Goal: Task Accomplishment & Management: Manage account settings

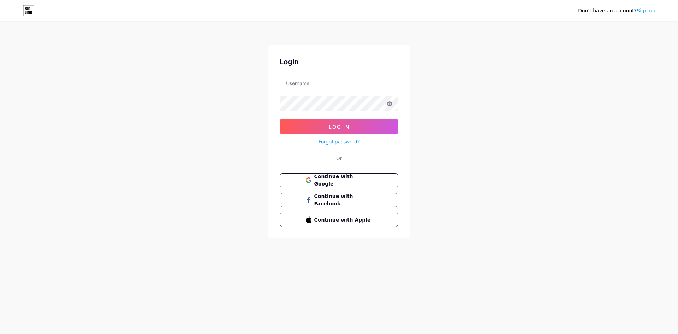
click at [324, 87] on input "text" at bounding box center [339, 83] width 118 height 14
drag, startPoint x: 450, startPoint y: 167, endPoint x: 407, endPoint y: 159, distance: 43.9
click at [450, 166] on div "Don't have an account? Sign up Login Log In Forgot password? Or Continue with G…" at bounding box center [339, 130] width 678 height 261
click at [345, 177] on span "Continue with Google" at bounding box center [343, 180] width 59 height 15
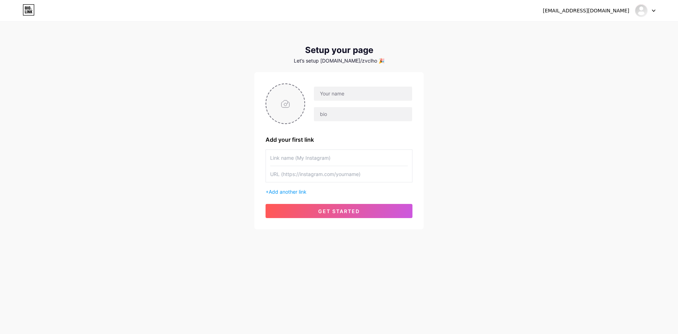
click at [289, 108] on input "file" at bounding box center [285, 103] width 38 height 39
type input "C:\fakepath\Ảnh chụp màn hình [DATE] 140006.png"
click at [347, 98] on input "text" at bounding box center [363, 94] width 98 height 14
type input "Hòa 3 Hoa"
click at [298, 154] on input "text" at bounding box center [339, 158] width 138 height 16
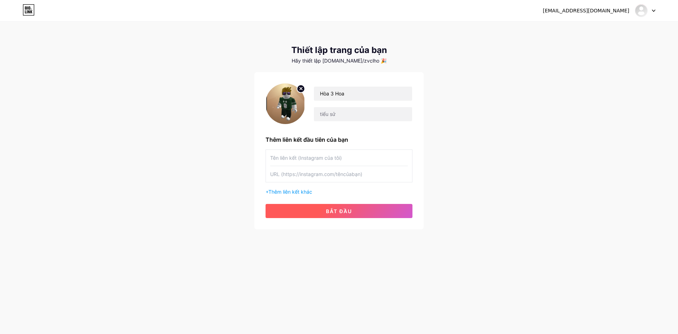
click at [300, 205] on button "bắt đầu" at bounding box center [339, 211] width 147 height 14
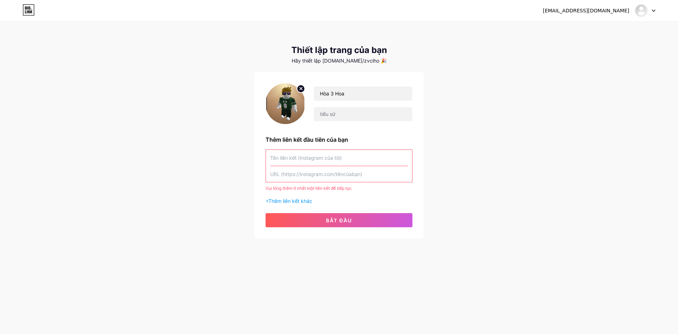
click at [309, 162] on input "text" at bounding box center [339, 158] width 138 height 16
click at [32, 8] on icon at bounding box center [29, 9] width 12 height 11
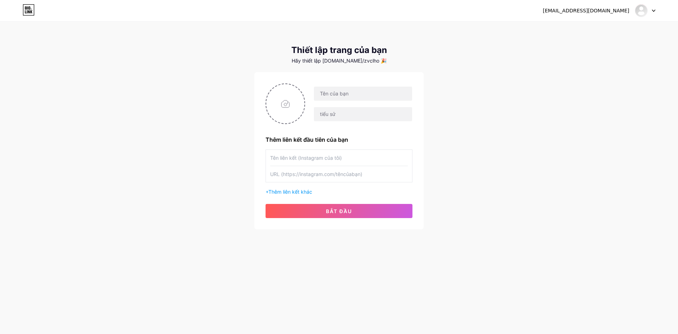
click at [654, 10] on icon at bounding box center [654, 11] width 4 height 2
click at [591, 34] on link "Bảng điều khiển" at bounding box center [612, 28] width 88 height 19
click at [279, 95] on input "file" at bounding box center [285, 103] width 38 height 39
click at [294, 106] on input "file" at bounding box center [285, 103] width 38 height 39
type input "C:\fakepath\Ảnh chụp màn hình [DATE] 170343.png"
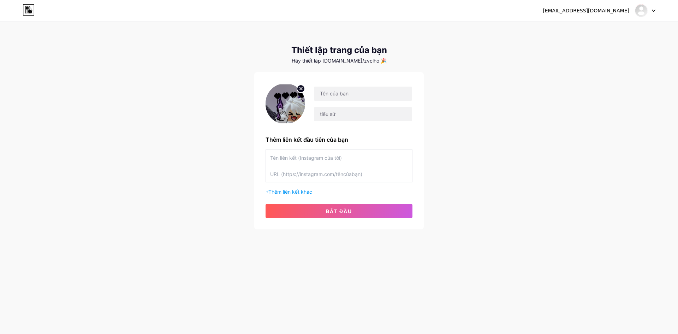
click at [294, 105] on img at bounding box center [286, 103] width 40 height 41
click at [356, 98] on input "text" at bounding box center [363, 94] width 98 height 14
click at [326, 89] on input "text" at bounding box center [363, 94] width 98 height 14
paste input "🌻🌻🌻"
type input "Hòa 3 🌻🌻🌻"
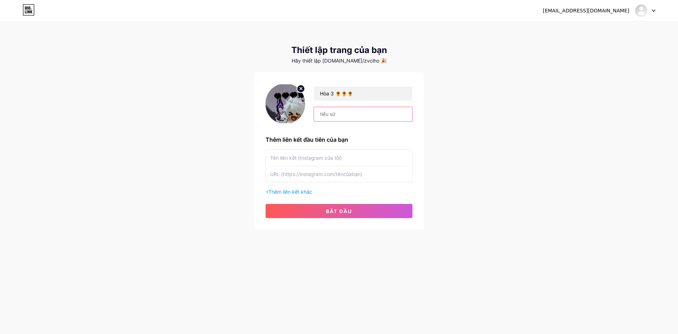
click at [333, 115] on input "text" at bounding box center [363, 114] width 98 height 14
click at [332, 114] on input "text" at bounding box center [363, 114] width 98 height 14
type input "Thông Tin Liên Hệ"
click at [345, 161] on input "text" at bounding box center [339, 158] width 138 height 16
click at [302, 157] on input "text" at bounding box center [339, 158] width 138 height 16
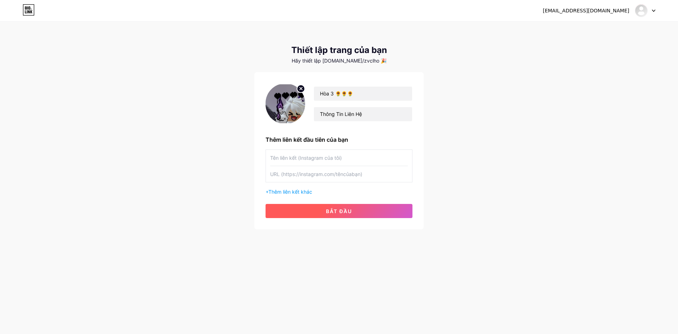
click at [340, 212] on font "bắt đầu" at bounding box center [339, 211] width 26 height 6
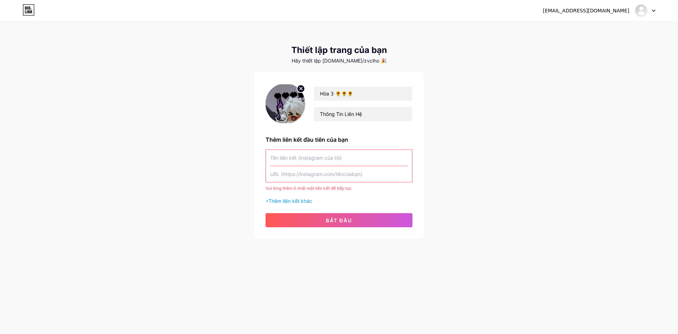
click at [327, 163] on input "text" at bounding box center [339, 158] width 138 height 16
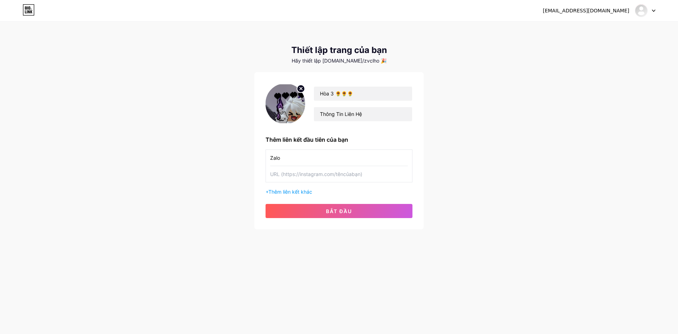
click at [309, 171] on input "text" at bounding box center [339, 174] width 138 height 16
click at [299, 159] on input "Zalo" at bounding box center [339, 158] width 138 height 16
type input "Nhóm Zalo"
click at [296, 173] on input "text" at bounding box center [339, 174] width 138 height 16
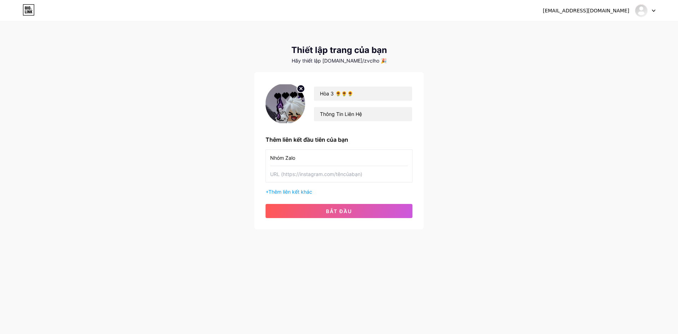
paste input "[URL][DOMAIN_NAME]"
type input "[URL][DOMAIN_NAME]"
click at [322, 209] on button "bắt đầu" at bounding box center [339, 211] width 147 height 14
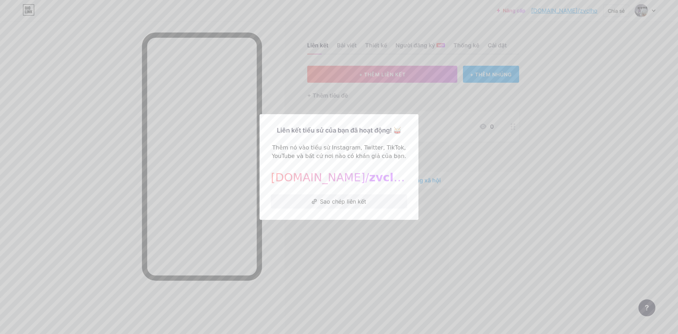
click at [412, 231] on div at bounding box center [339, 167] width 678 height 334
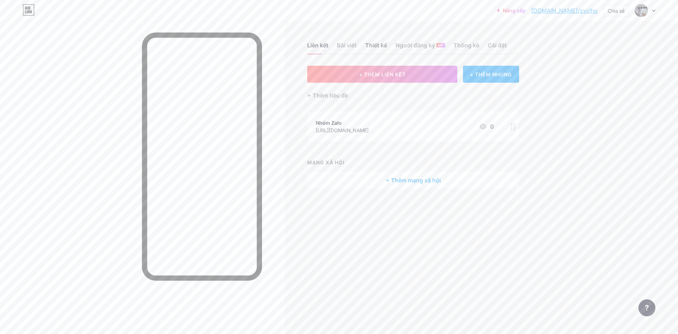
click at [380, 47] on font "Thiết kế" at bounding box center [376, 45] width 22 height 7
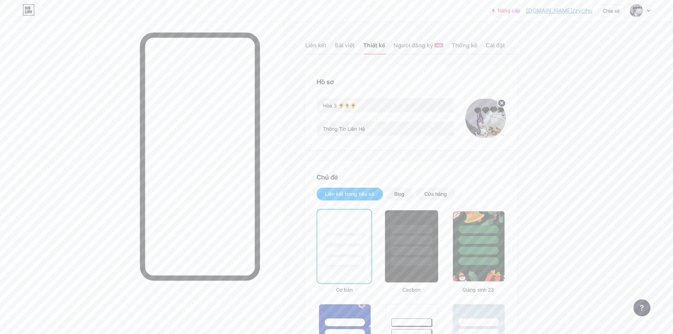
click at [403, 254] on div at bounding box center [411, 251] width 41 height 8
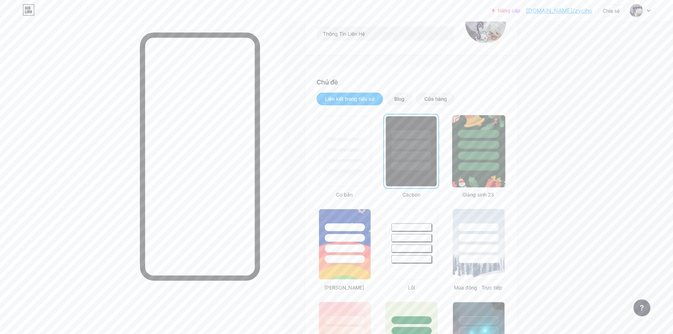
scroll to position [106, 0]
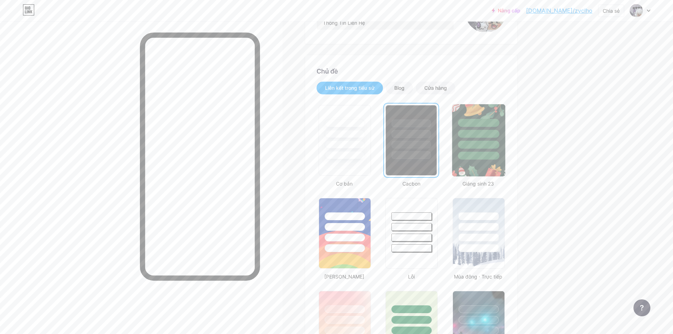
click at [478, 135] on div at bounding box center [478, 134] width 41 height 8
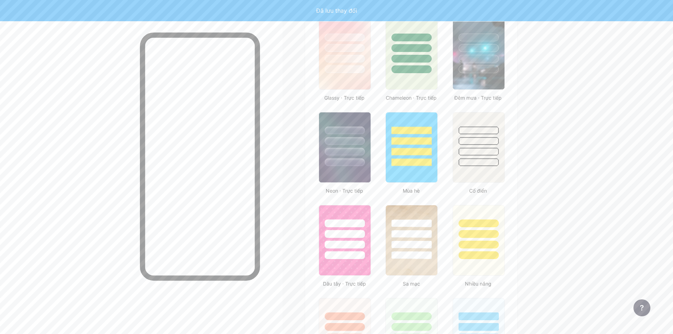
scroll to position [389, 0]
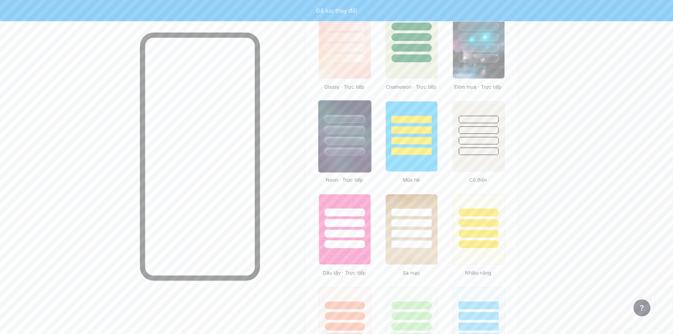
click at [354, 156] on img at bounding box center [344, 136] width 53 height 72
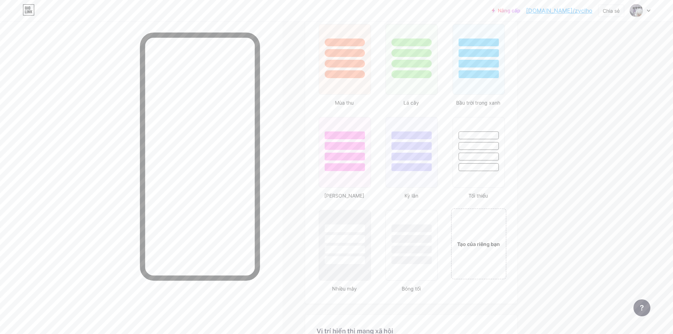
scroll to position [742, 0]
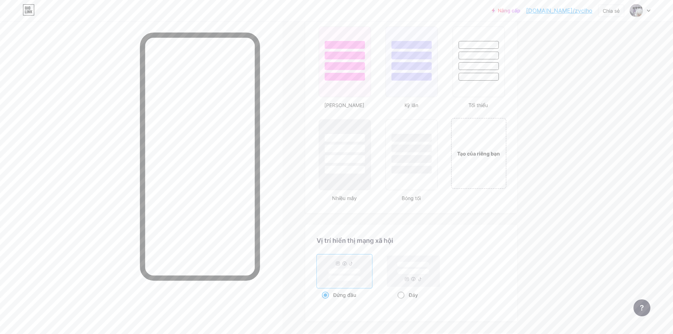
click at [412, 270] on rect at bounding box center [413, 271] width 32 height 5
click at [402, 301] on input "Đáy" at bounding box center [399, 303] width 5 height 5
radio input "true"
click at [365, 279] on rect at bounding box center [344, 270] width 53 height 31
click at [326, 301] on input "Đứng đầu" at bounding box center [324, 303] width 5 height 5
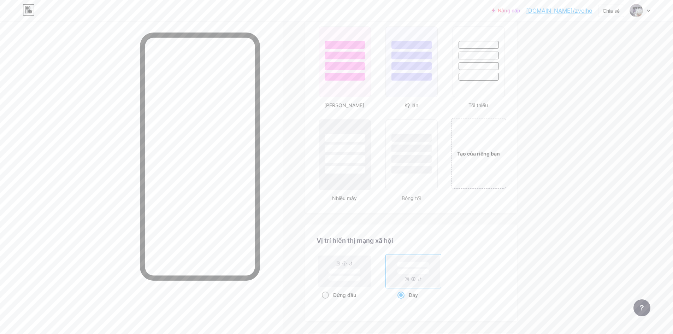
radio input "true"
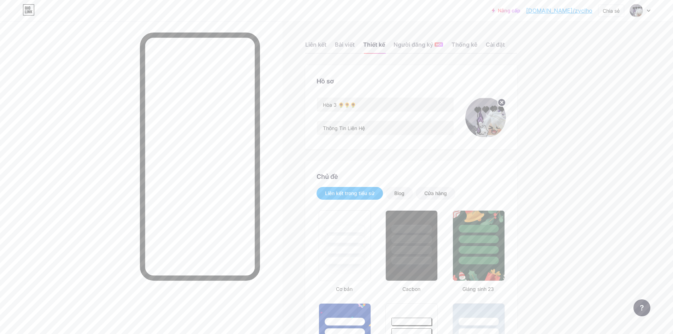
scroll to position [0, 0]
click at [351, 46] on font "Bài viết" at bounding box center [345, 45] width 20 height 7
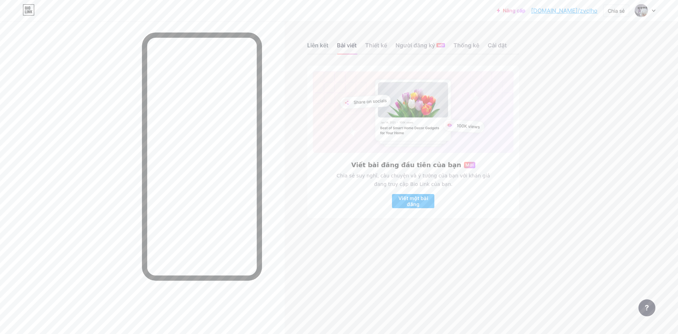
click at [318, 50] on div "Liên kết" at bounding box center [317, 47] width 21 height 13
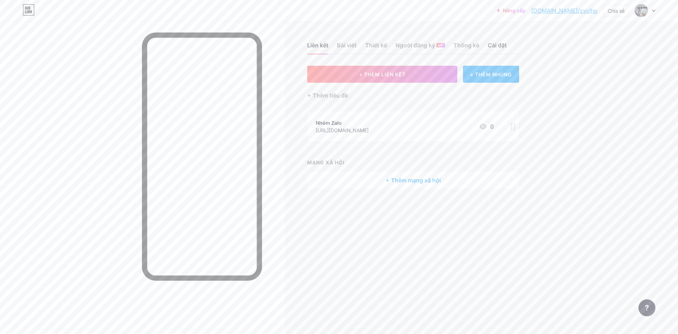
click at [492, 51] on div "Cài đặt" at bounding box center [497, 47] width 19 height 13
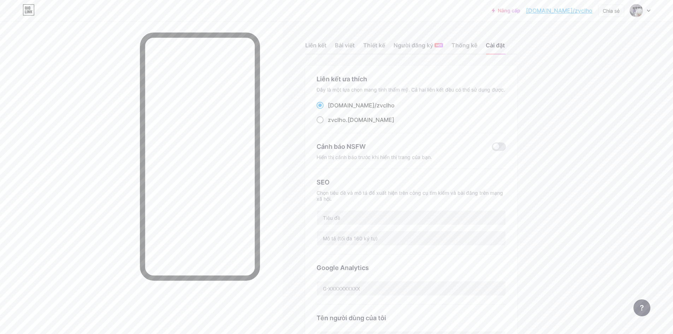
click at [344, 118] on font "zvclho" at bounding box center [337, 119] width 18 height 7
click at [332, 124] on input "zvclho .[DOMAIN_NAME]" at bounding box center [330, 126] width 5 height 5
radio input "true"
click at [350, 104] on font "[DOMAIN_NAME]/" at bounding box center [352, 105] width 49 height 7
click at [332, 110] on input "[DOMAIN_NAME]/ zvclho" at bounding box center [330, 112] width 5 height 5
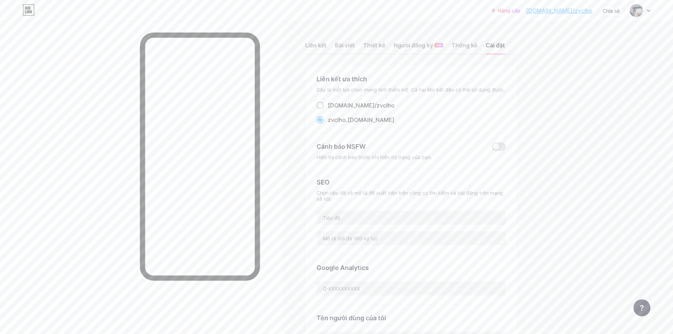
radio input "true"
click at [381, 208] on div "SEO Chọn tiêu đề và mô tả để xuất hiện trên công cụ tìm kiếm và bài đăng trên m…" at bounding box center [411, 211] width 189 height 85
click at [372, 215] on input "text" at bounding box center [411, 218] width 189 height 14
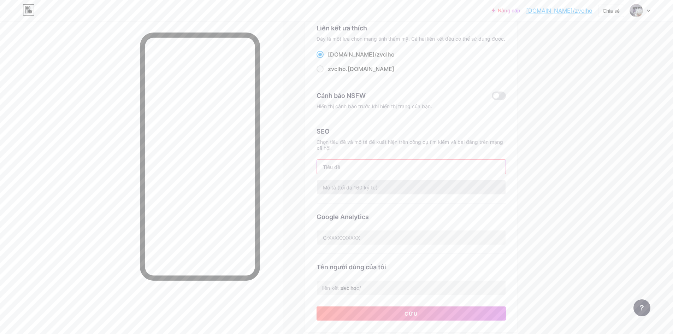
scroll to position [35, 0]
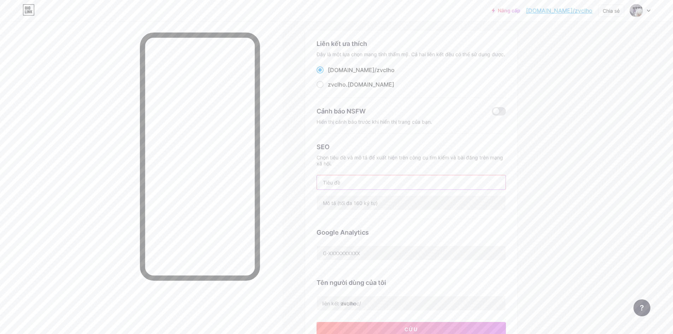
type input "h"
type input "hoa3hoa"
click at [379, 201] on input "text" at bounding box center [411, 203] width 189 height 14
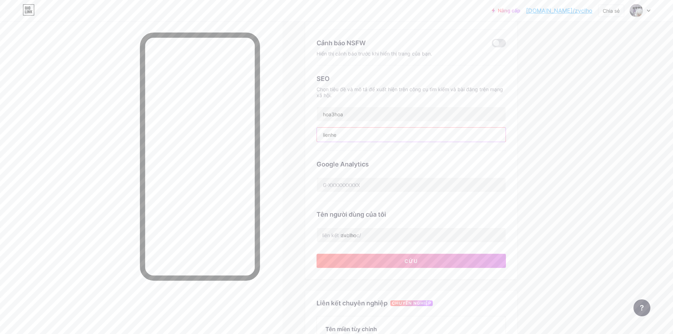
scroll to position [106, 0]
type input "lienhe"
click at [427, 265] on div "Liên kết ưa thích Đây là một lựa chọn mang tính thẩm mỹ. Cả hai liên kết đều có…" at bounding box center [411, 118] width 212 height 317
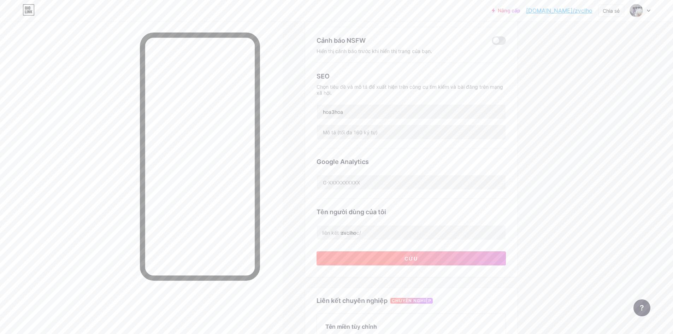
click at [415, 254] on button "Cứu" at bounding box center [411, 258] width 189 height 14
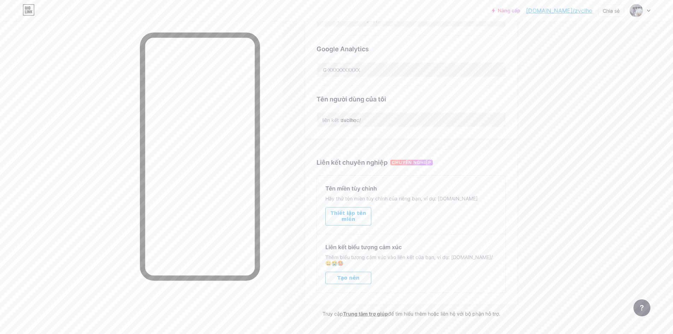
scroll to position [225, 0]
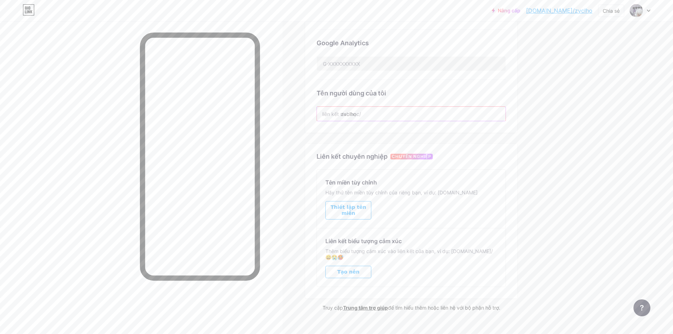
click at [365, 114] on input "zvclho" at bounding box center [411, 114] width 189 height 14
click at [365, 113] on input "zvclho" at bounding box center [411, 114] width 189 height 14
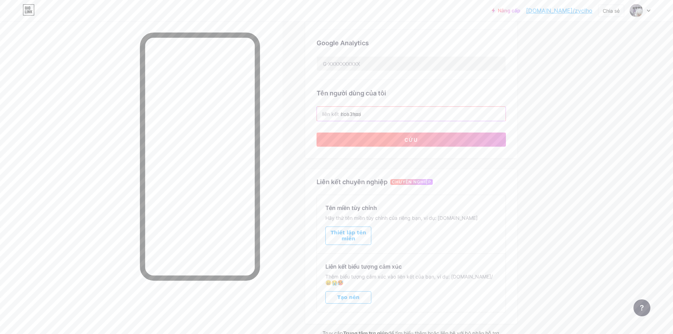
type input "hoa3hoa"
click at [444, 138] on button "Cứu" at bounding box center [411, 139] width 189 height 14
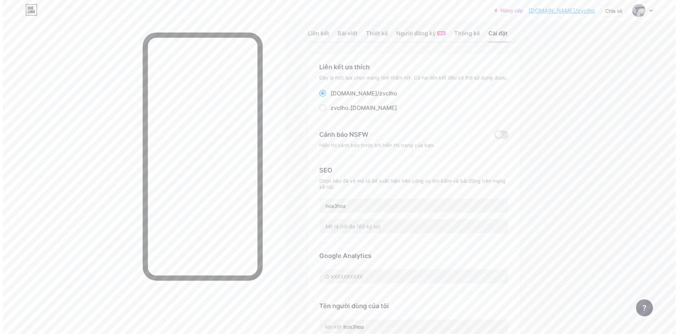
scroll to position [0, 0]
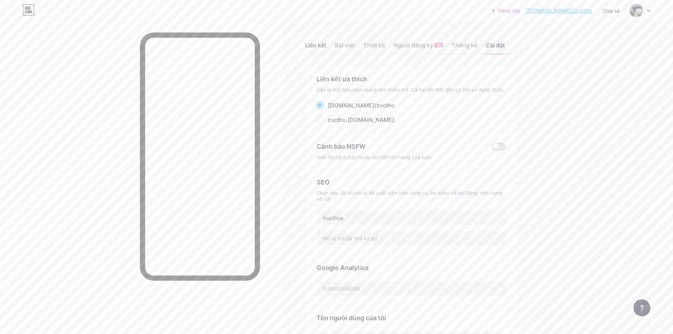
click at [313, 48] on div "Liên kết" at bounding box center [315, 47] width 21 height 13
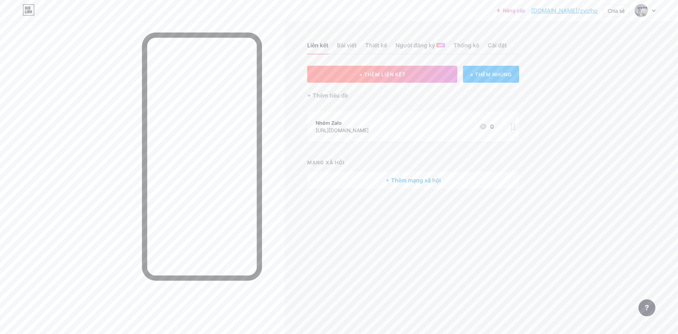
click at [387, 70] on button "+ THÊM LIÊN KẾT" at bounding box center [382, 74] width 150 height 17
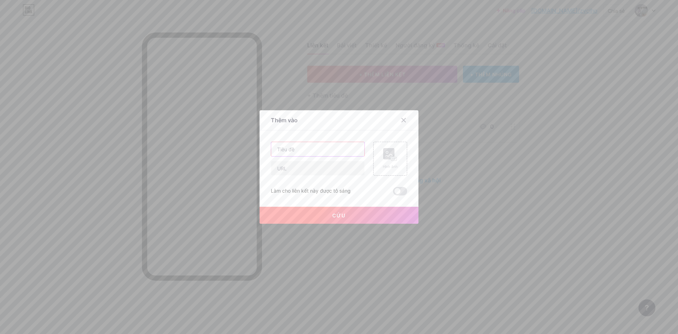
click at [324, 152] on input "text" at bounding box center [317, 149] width 93 height 14
click at [401, 119] on icon at bounding box center [404, 120] width 6 height 6
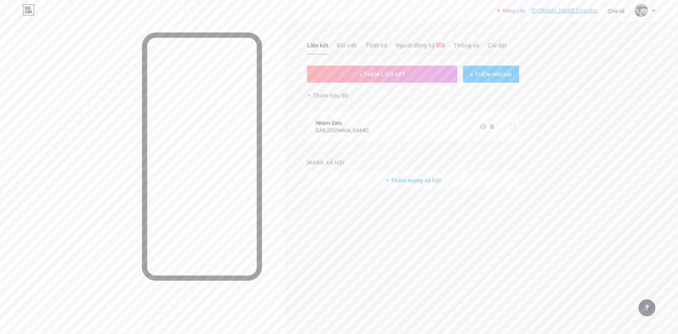
click at [412, 184] on font "+ Thêm mạng xã hội" at bounding box center [413, 180] width 55 height 8
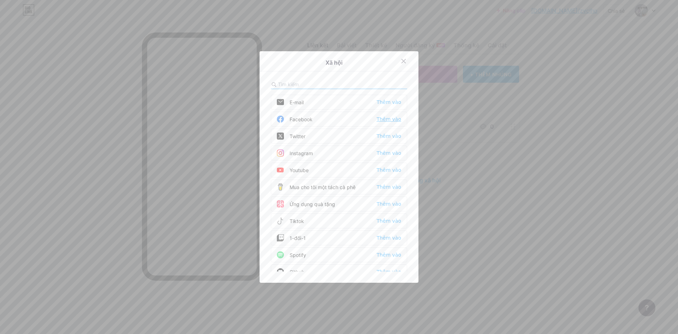
click at [387, 122] on font "Thêm vào" at bounding box center [389, 119] width 25 height 6
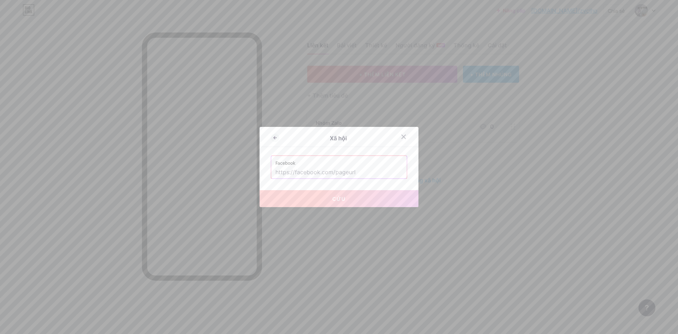
click at [292, 168] on input "text" at bounding box center [339, 172] width 127 height 12
paste input "[URL][DOMAIN_NAME]"
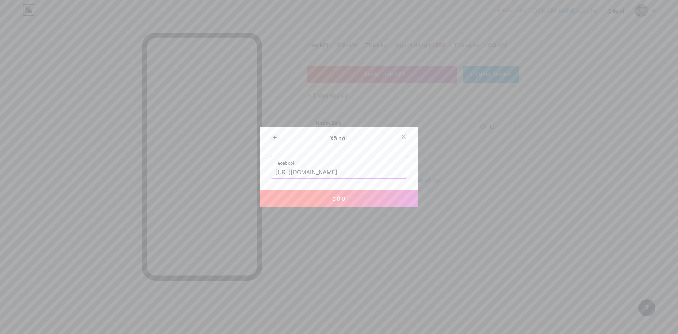
type input "[URL][DOMAIN_NAME]"
click at [323, 196] on button "Cứu" at bounding box center [339, 198] width 159 height 17
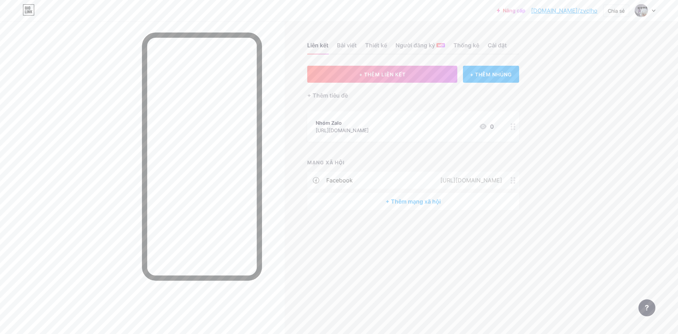
click at [424, 205] on font "+ Thêm mạng xã hội" at bounding box center [413, 201] width 55 height 8
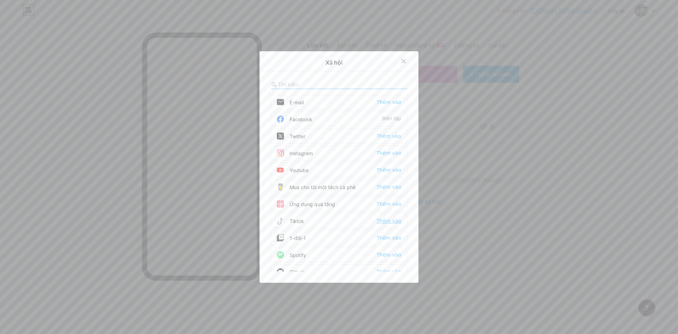
click at [392, 218] on font "Thêm vào" at bounding box center [389, 221] width 25 height 6
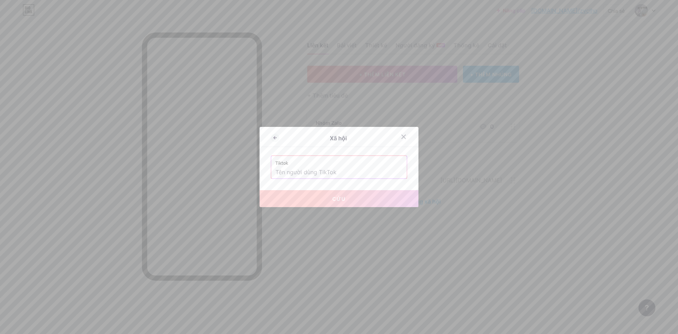
click at [308, 174] on input "text" at bounding box center [339, 172] width 127 height 12
paste input "[URL][DOMAIN_NAME]"
type input "[URL][DOMAIN_NAME]"
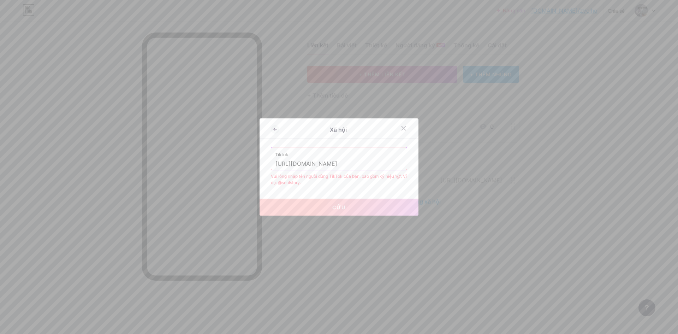
click at [376, 164] on input "[URL][DOMAIN_NAME]" at bounding box center [339, 164] width 127 height 12
paste input "nghoa3510"
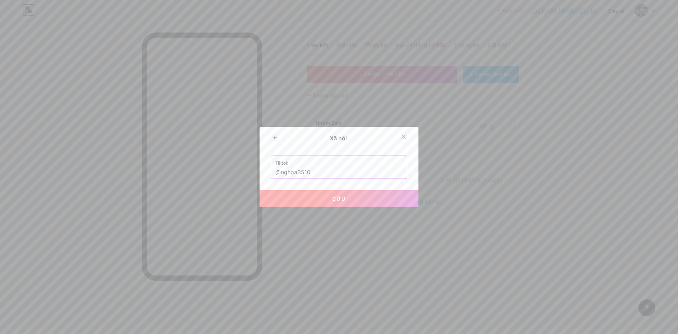
click at [321, 196] on button "Cứu" at bounding box center [339, 198] width 159 height 17
type input "[URL][DOMAIN_NAME]"
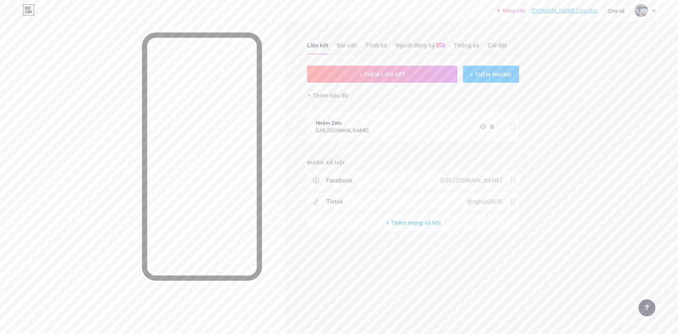
click at [620, 17] on div "Nâng cấp [DOMAIN_NAME]/zvclho... [DOMAIN_NAME]/zvclho Chia sẻ Chuyển đổi tài kh…" at bounding box center [339, 10] width 678 height 21
click at [620, 7] on div "Chia sẻ" at bounding box center [616, 10] width 17 height 7
click at [581, 32] on div "Sao chép liên kết" at bounding box center [570, 36] width 49 height 8
